Goal: Task Accomplishment & Management: Complete application form

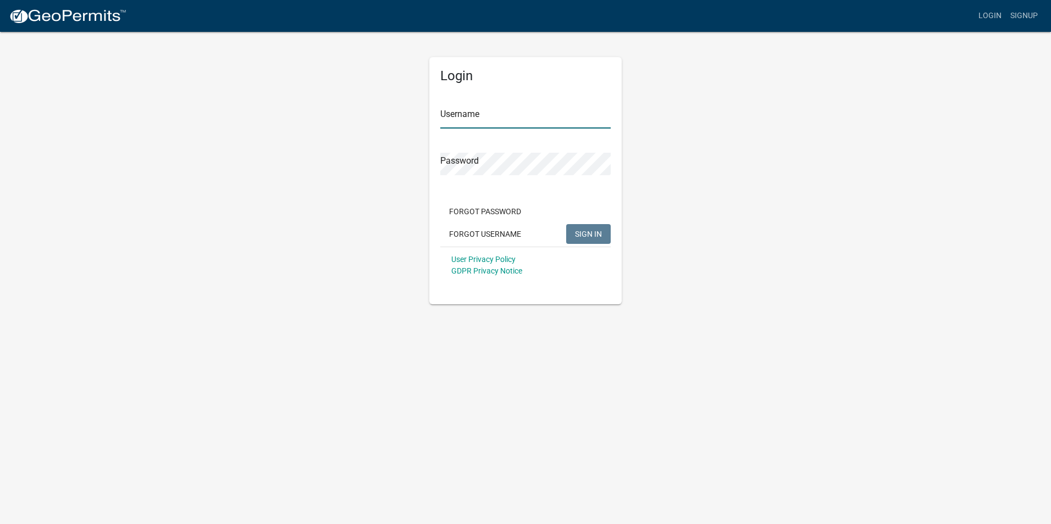
type input "Mandy19*"
click at [582, 229] on span "SIGN IN" at bounding box center [588, 233] width 27 height 9
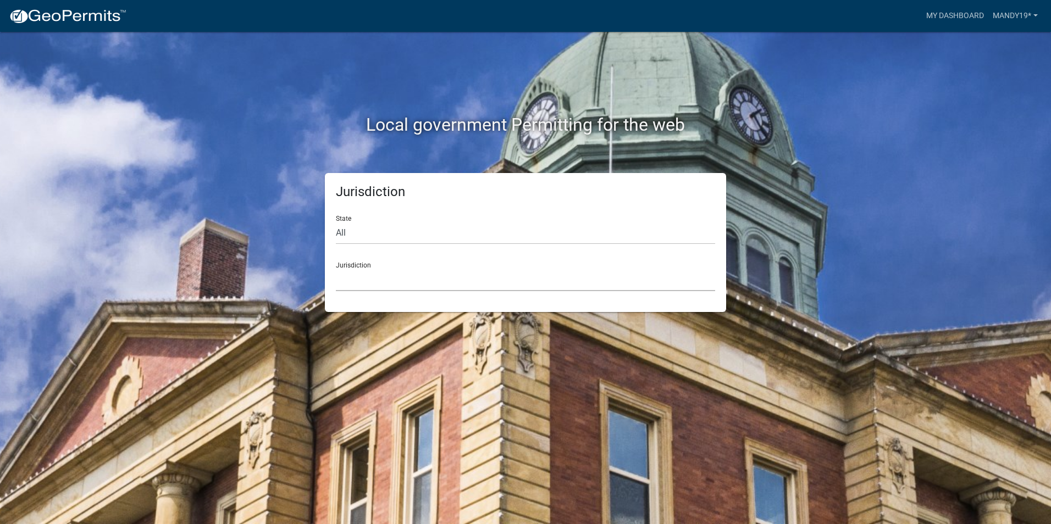
click at [387, 279] on select "[GEOGRAPHIC_DATA], [US_STATE] [GEOGRAPHIC_DATA], [US_STATE][PERSON_NAME][GEOGRA…" at bounding box center [525, 280] width 379 height 23
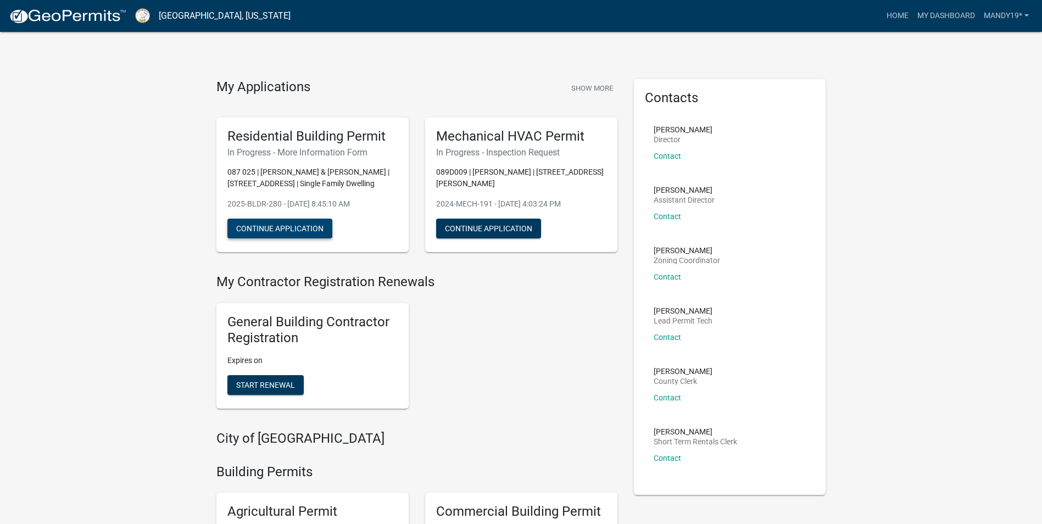
click at [299, 229] on button "Continue Application" at bounding box center [279, 229] width 105 height 20
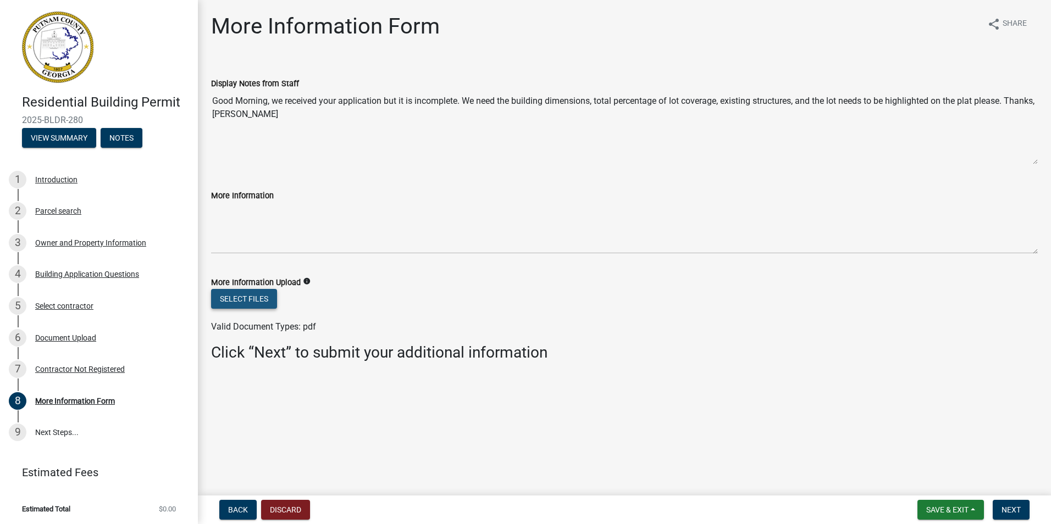
click at [252, 299] on button "Select files" at bounding box center [244, 299] width 66 height 20
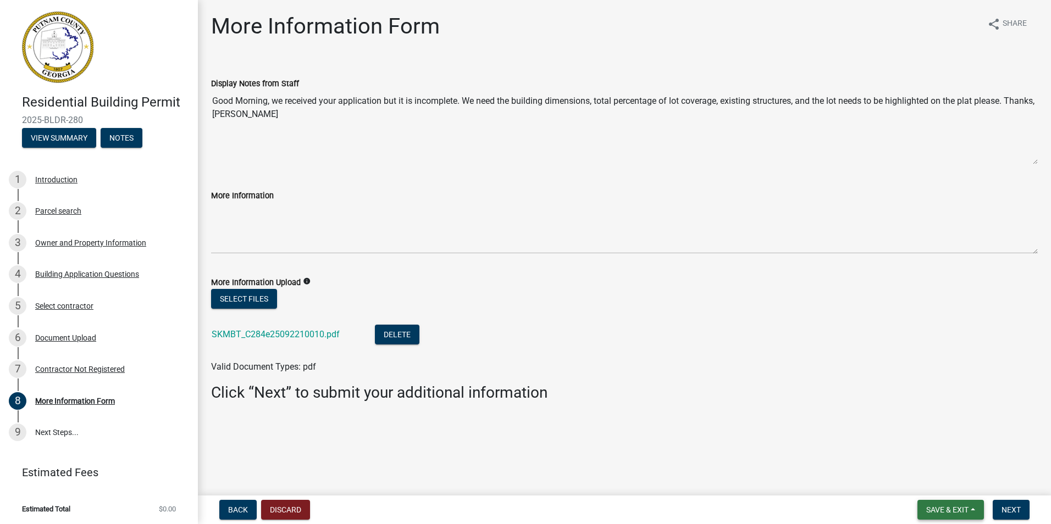
click at [956, 508] on span "Save & Exit" at bounding box center [947, 510] width 42 height 9
click at [939, 478] on button "Save & Exit" at bounding box center [940, 481] width 88 height 26
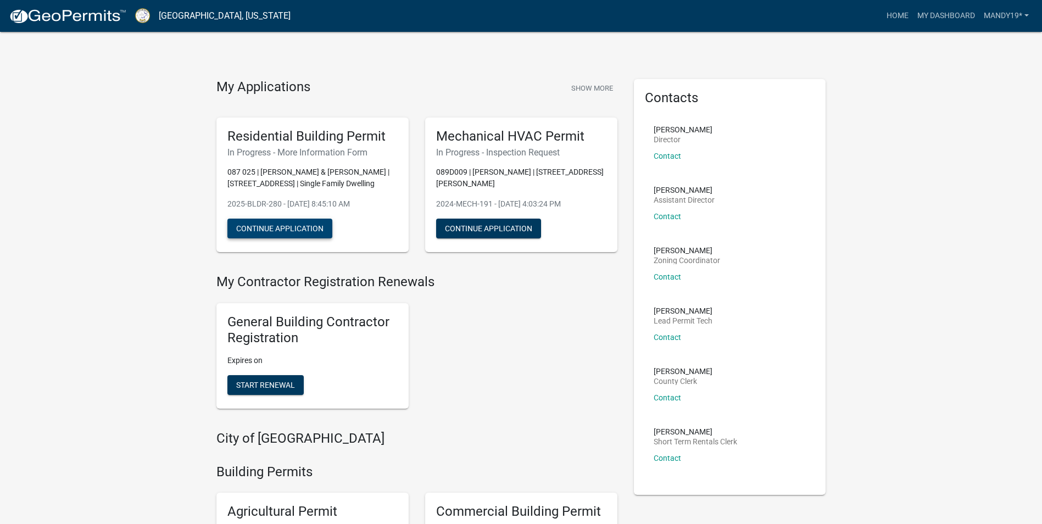
click at [309, 227] on button "Continue Application" at bounding box center [279, 229] width 105 height 20
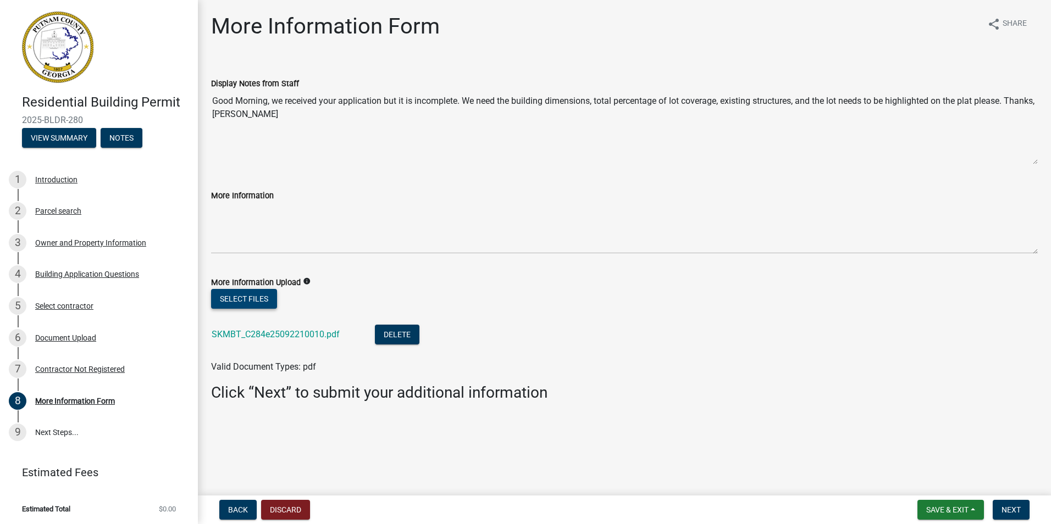
click at [253, 296] on button "Select files" at bounding box center [244, 299] width 66 height 20
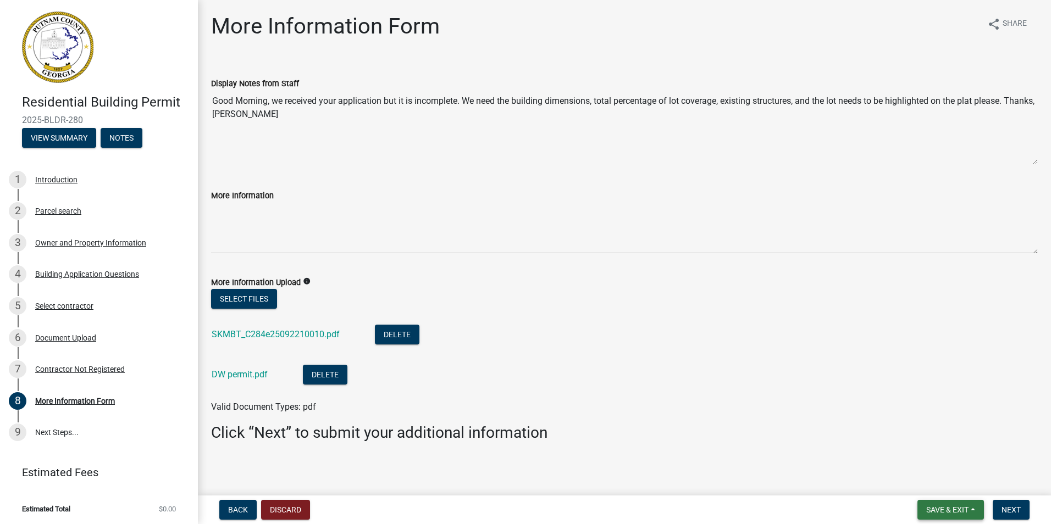
click at [937, 509] on span "Save & Exit" at bounding box center [947, 510] width 42 height 9
click at [925, 475] on button "Save & Exit" at bounding box center [940, 481] width 88 height 26
